Goal: Transaction & Acquisition: Purchase product/service

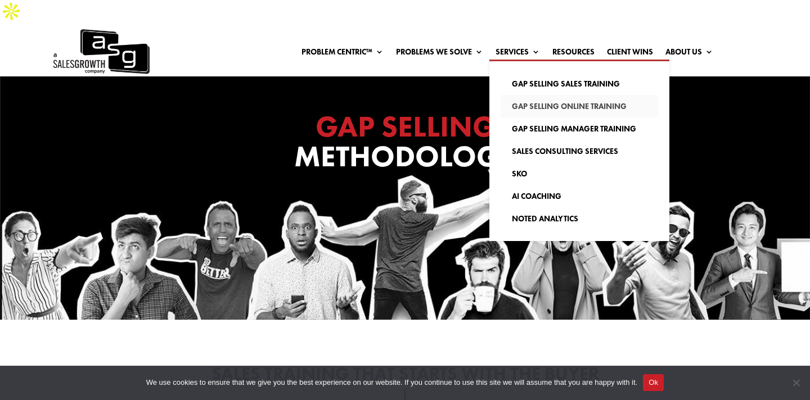
click at [528, 95] on link "Gap Selling Online Training" at bounding box center [578, 106] width 157 height 22
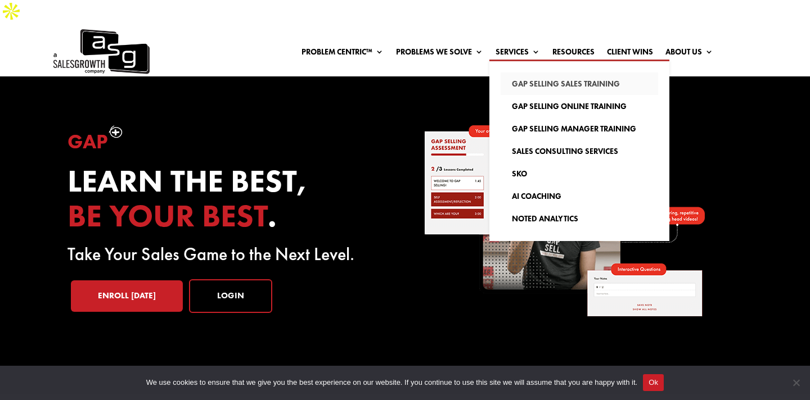
click at [531, 73] on link "Gap Selling Sales Training" at bounding box center [578, 84] width 157 height 22
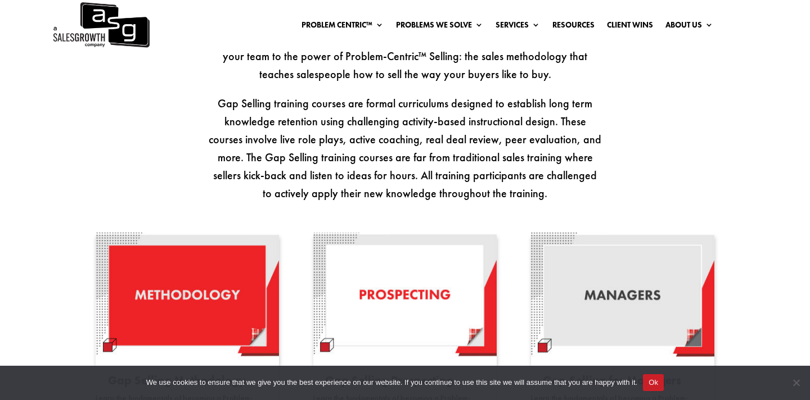
scroll to position [858, 0]
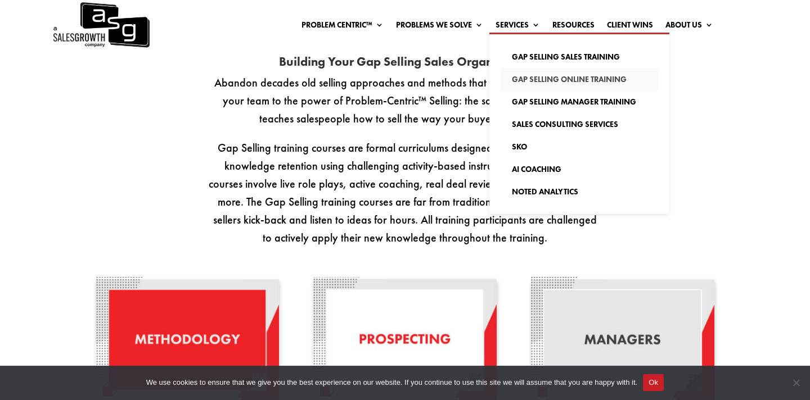
click at [534, 80] on link "Gap Selling Online Training" at bounding box center [578, 79] width 157 height 22
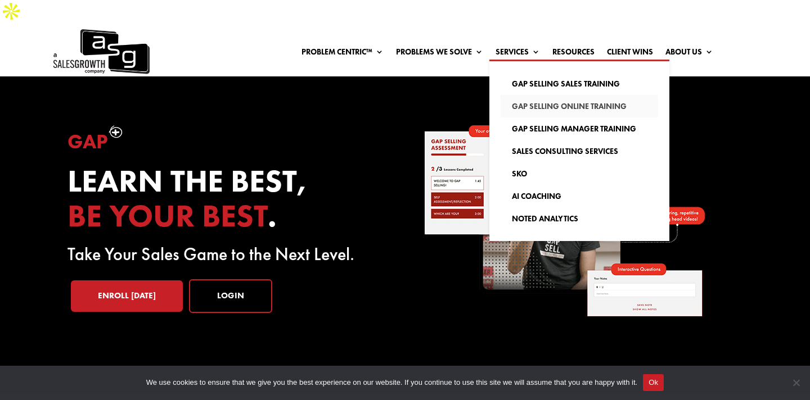
click at [539, 95] on link "Gap Selling Online Training" at bounding box center [578, 106] width 157 height 22
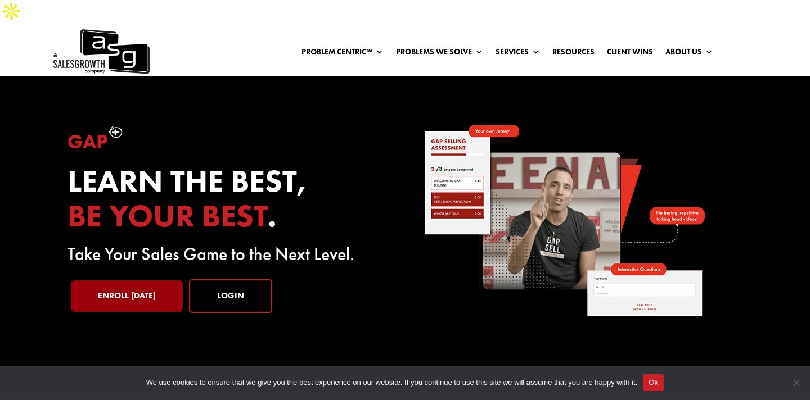
click at [157, 281] on link "Enroll Today" at bounding box center [127, 296] width 112 height 31
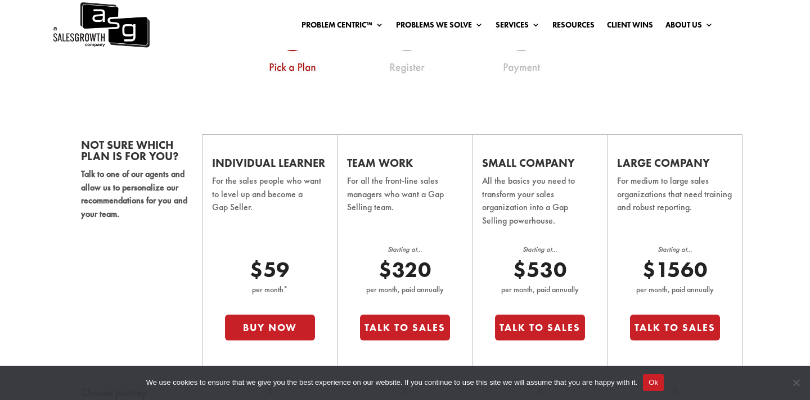
scroll to position [689, 0]
